Goal: Task Accomplishment & Management: Manage account settings

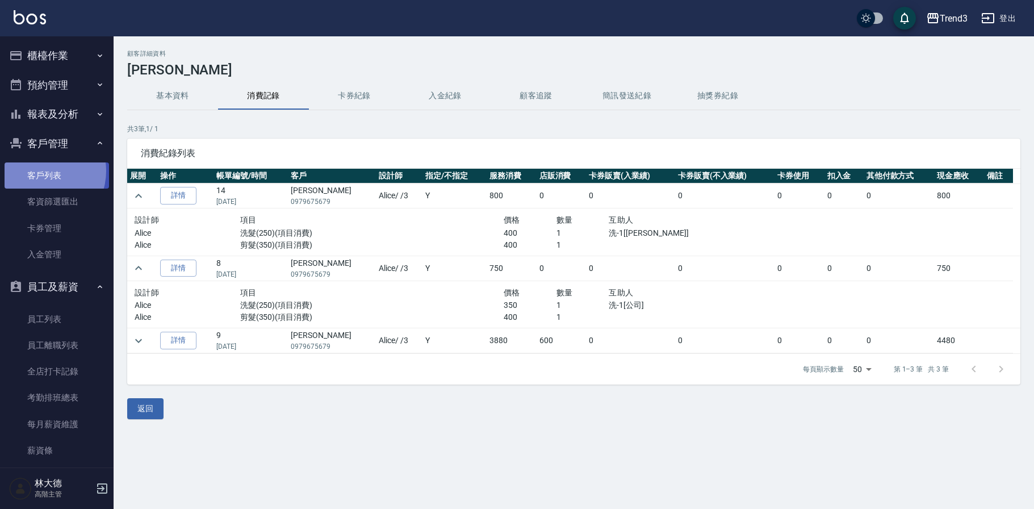
click at [40, 169] on link "客戶列表" at bounding box center [57, 175] width 105 height 26
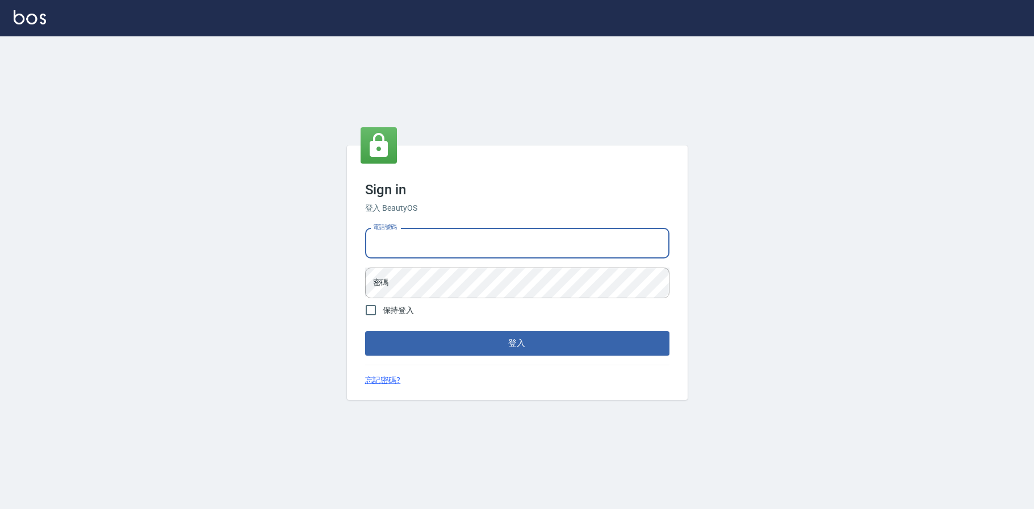
type input "0952958204"
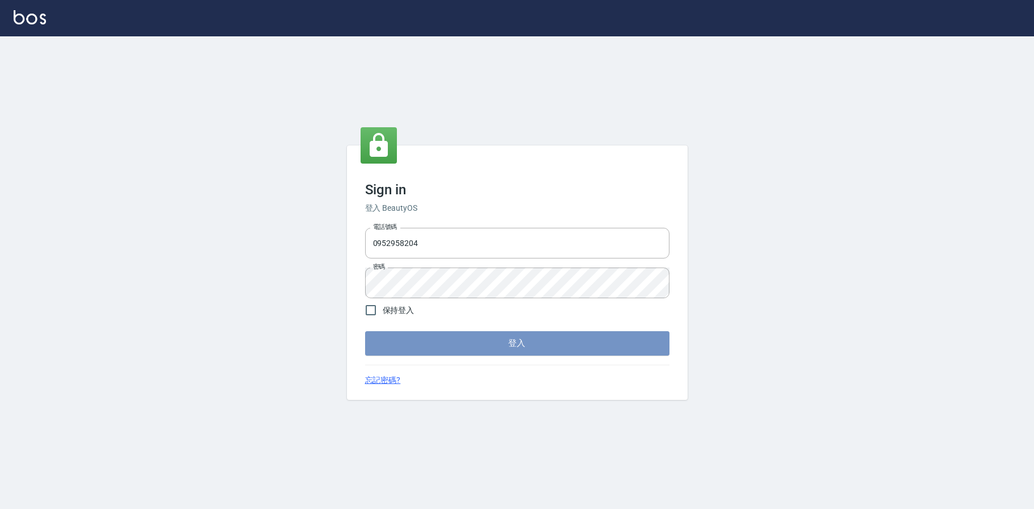
click at [474, 345] on button "登入" at bounding box center [517, 343] width 304 height 24
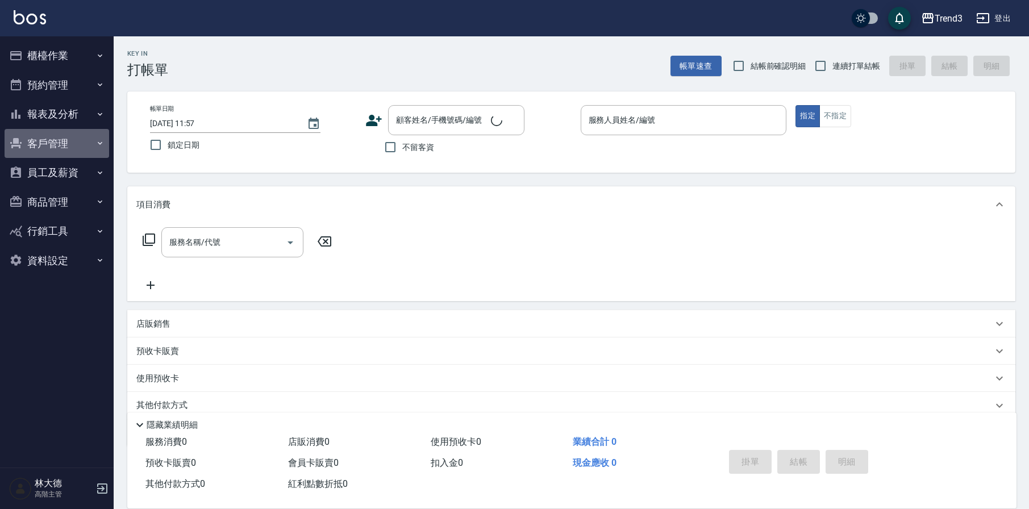
click at [50, 145] on button "客戶管理" at bounding box center [57, 144] width 105 height 30
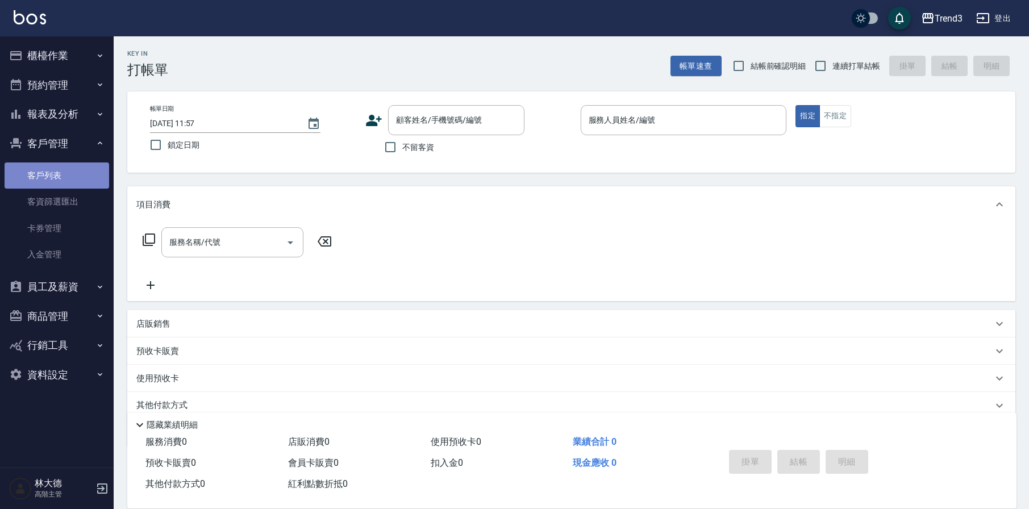
click at [62, 169] on link "客戶列表" at bounding box center [57, 175] width 105 height 26
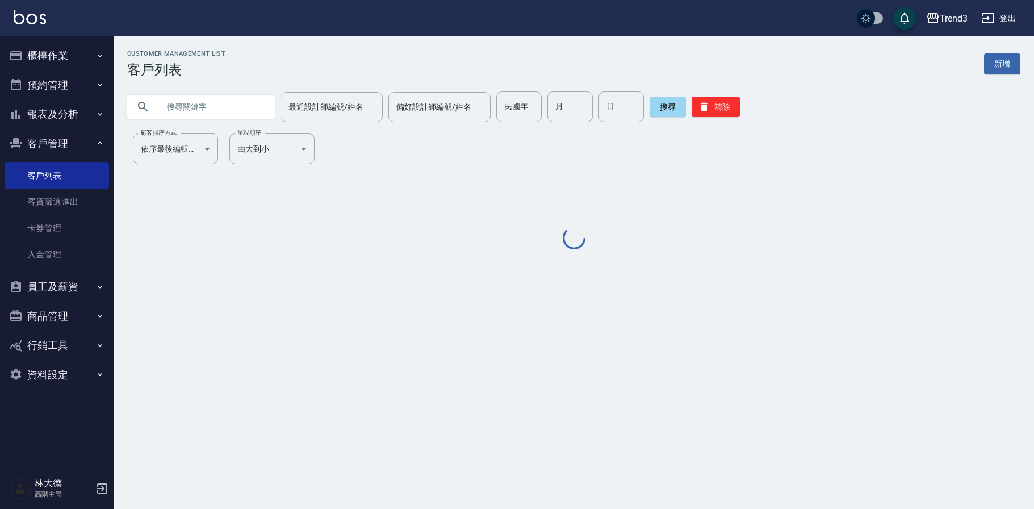
click at [207, 111] on input "text" at bounding box center [212, 106] width 107 height 31
click at [203, 113] on input "text" at bounding box center [212, 106] width 107 height 31
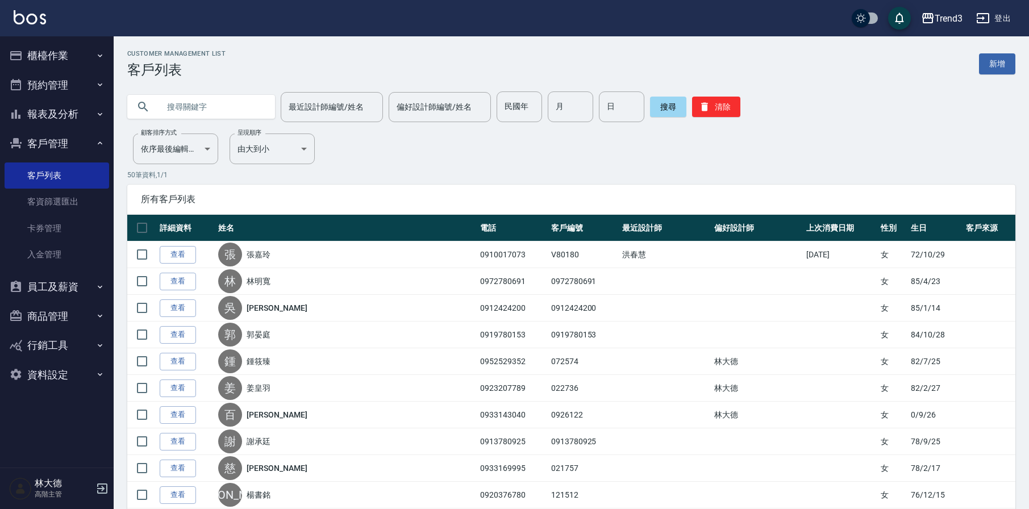
paste input "0955227413"
type input "0955227413"
click at [652, 111] on button "搜尋" at bounding box center [668, 107] width 36 height 20
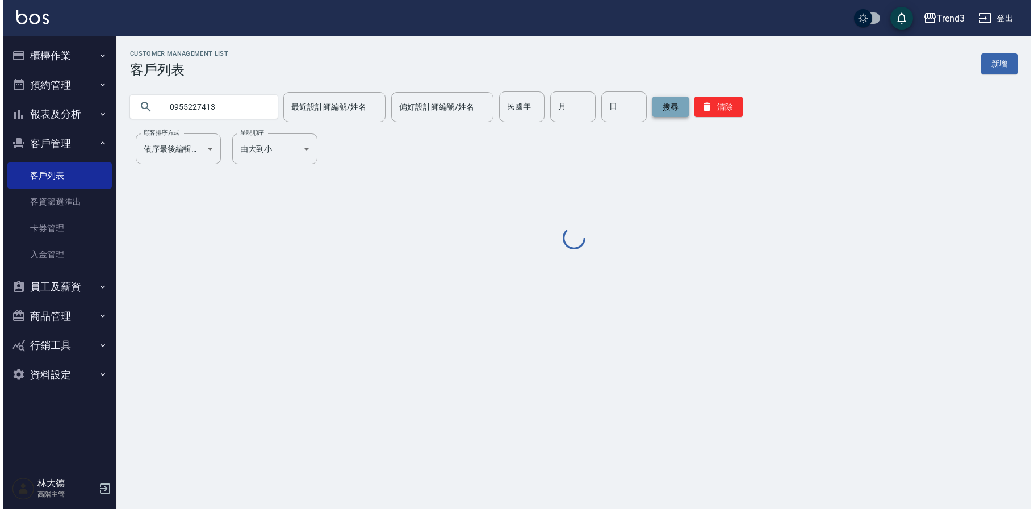
scroll to position [1, 1]
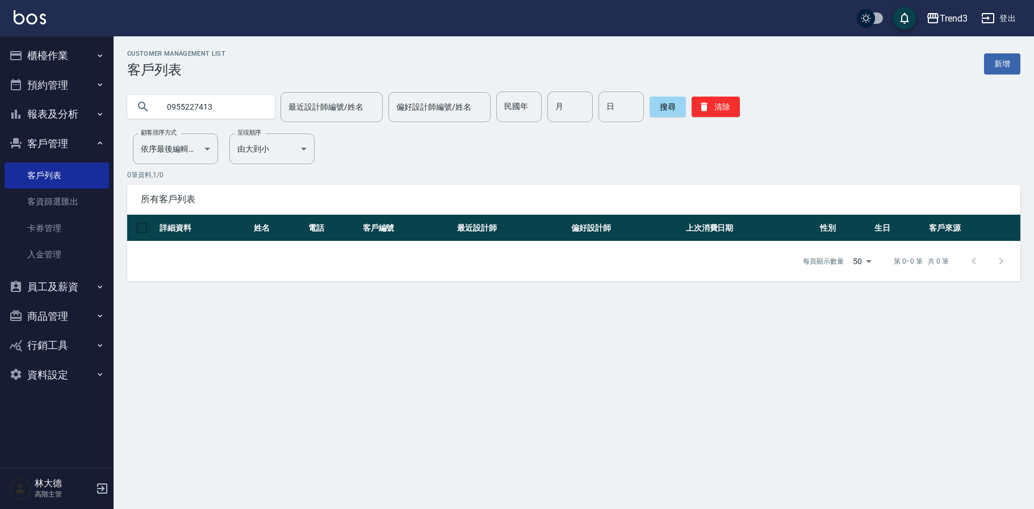
click at [225, 111] on input "0955227413" at bounding box center [212, 106] width 107 height 31
